Goal: Information Seeking & Learning: Learn about a topic

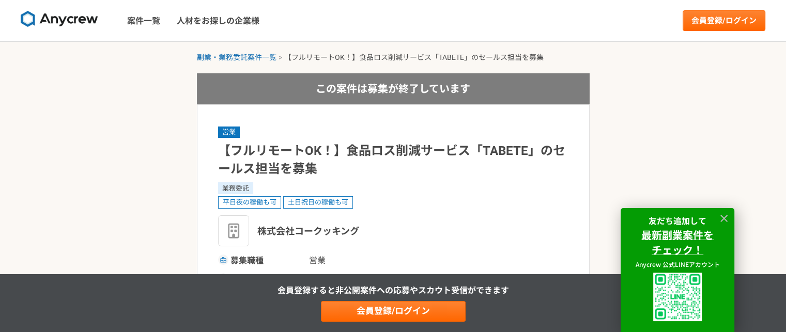
click at [68, 13] on img at bounding box center [60, 19] width 78 height 17
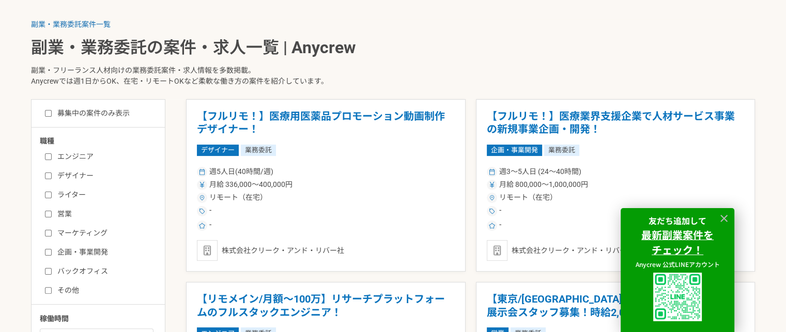
scroll to position [294, 0]
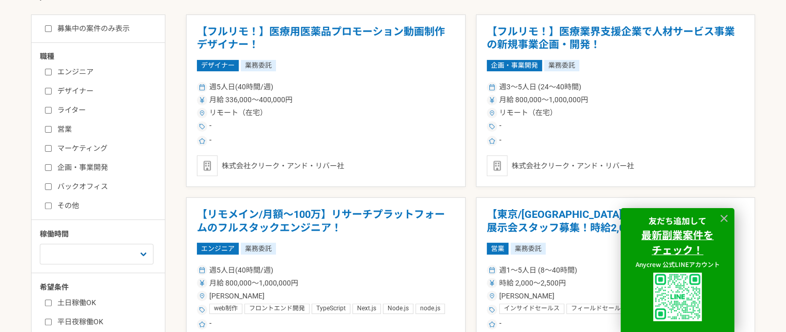
click at [66, 124] on label "営業" at bounding box center [104, 129] width 119 height 11
click at [52, 126] on input "営業" at bounding box center [48, 129] width 7 height 7
checkbox input "true"
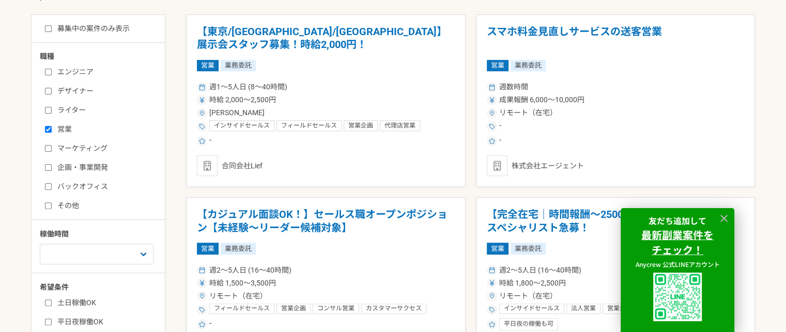
drag, startPoint x: 66, startPoint y: 124, endPoint x: 177, endPoint y: 132, distance: 111.0
click at [465, 198] on article "【カジュアル面談OK！】セールス職オープンポジション【未経験〜リーダー候補対象】 営業 業務委託 週2〜5人日 (16〜40時間) 時給 1,500〜3,50…" at bounding box center [326, 284] width 280 height 173
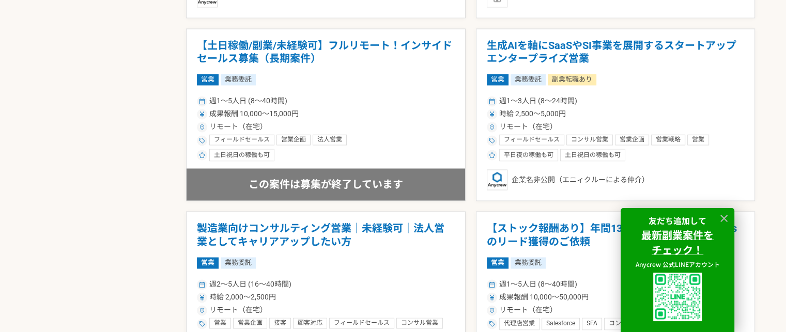
scroll to position [1564, 0]
drag, startPoint x: 520, startPoint y: 59, endPoint x: 513, endPoint y: 45, distance: 16.0
drag, startPoint x: 513, startPoint y: 45, endPoint x: 501, endPoint y: 47, distance: 12.1
click at [501, 47] on h1 "生成AIを軸にSaaSやSI事業を展開するスタートアップ　エンタープライズ営業" at bounding box center [616, 52] width 258 height 26
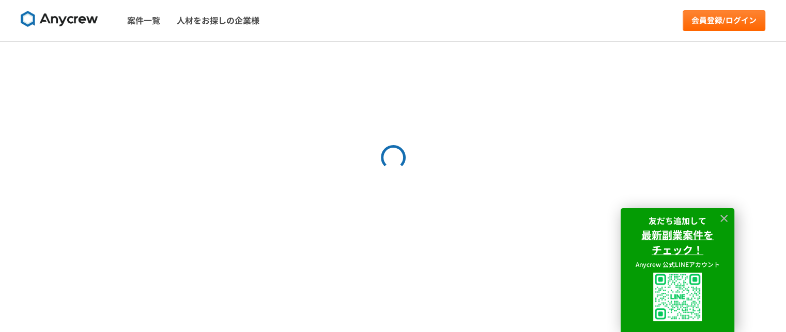
click at [501, 47] on div at bounding box center [393, 187] width 786 height 291
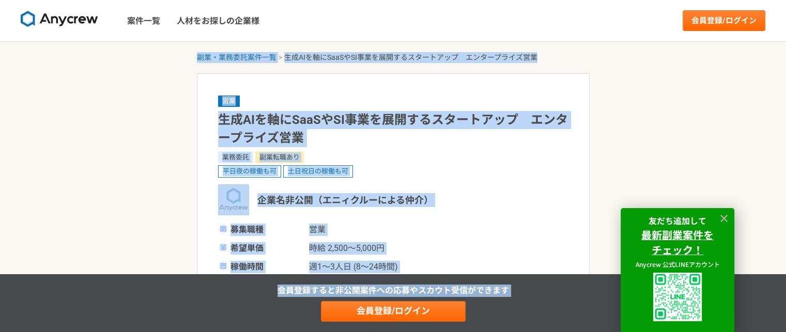
drag, startPoint x: 401, startPoint y: 102, endPoint x: 396, endPoint y: 87, distance: 16.0
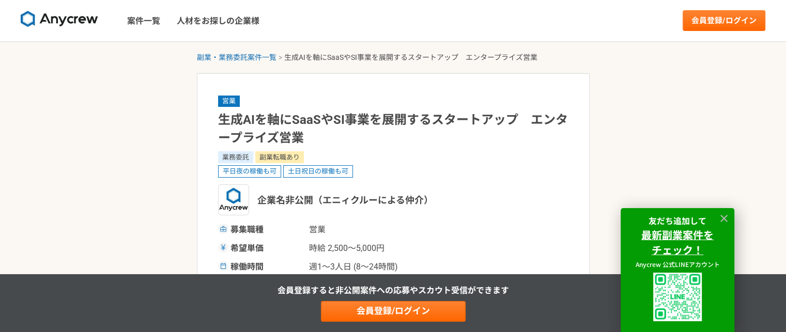
drag, startPoint x: 396, startPoint y: 87, endPoint x: 481, endPoint y: 30, distance: 102.8
drag, startPoint x: 481, startPoint y: 30, endPoint x: 410, endPoint y: 146, distance: 136.5
drag, startPoint x: 410, startPoint y: 146, endPoint x: 371, endPoint y: 157, distance: 39.6
click at [371, 157] on div "業務委託 副業転職あり" at bounding box center [393, 157] width 351 height 11
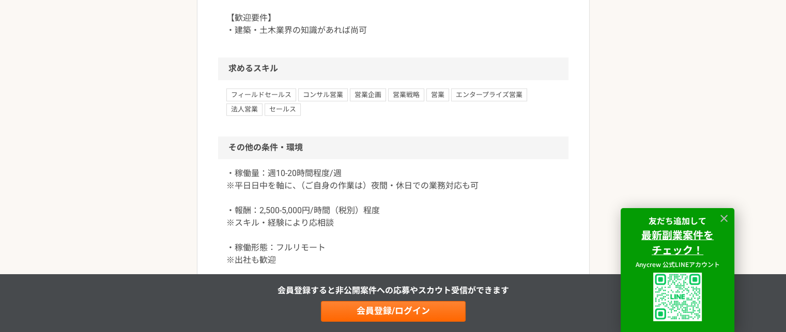
scroll to position [1120, 0]
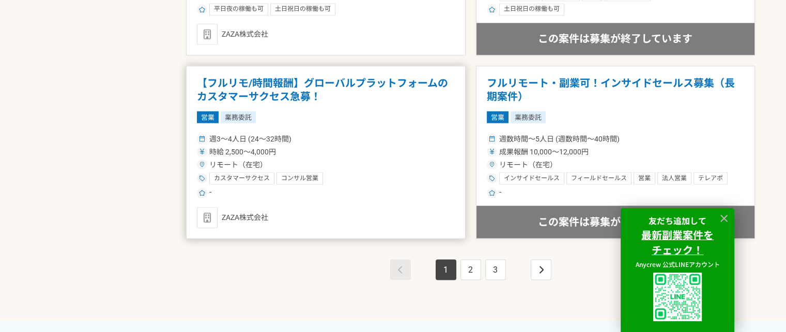
scroll to position [1894, 0]
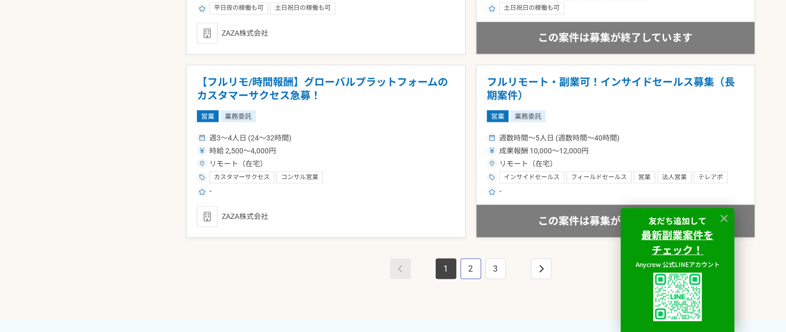
click at [467, 272] on link "2" at bounding box center [471, 269] width 21 height 21
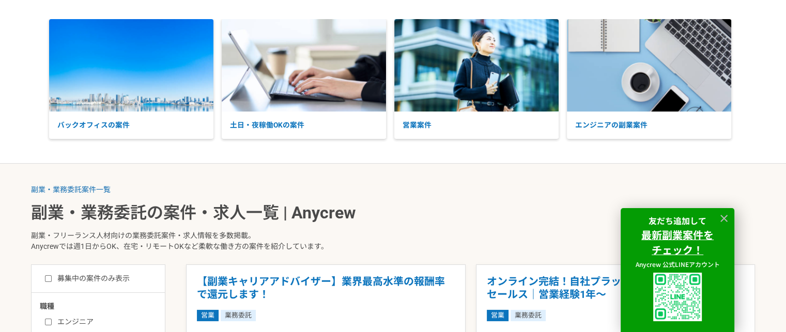
scroll to position [42, 0]
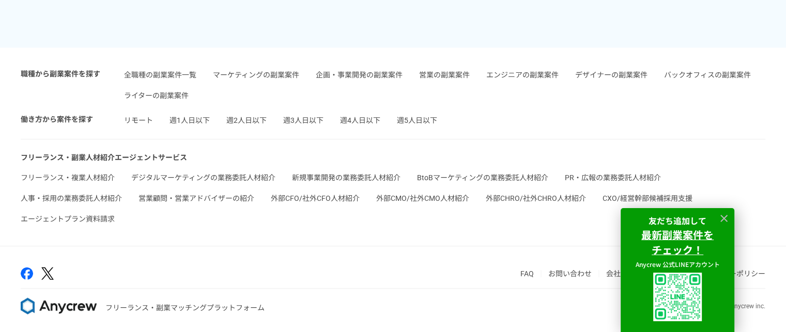
scroll to position [294, 0]
